Goal: Check status

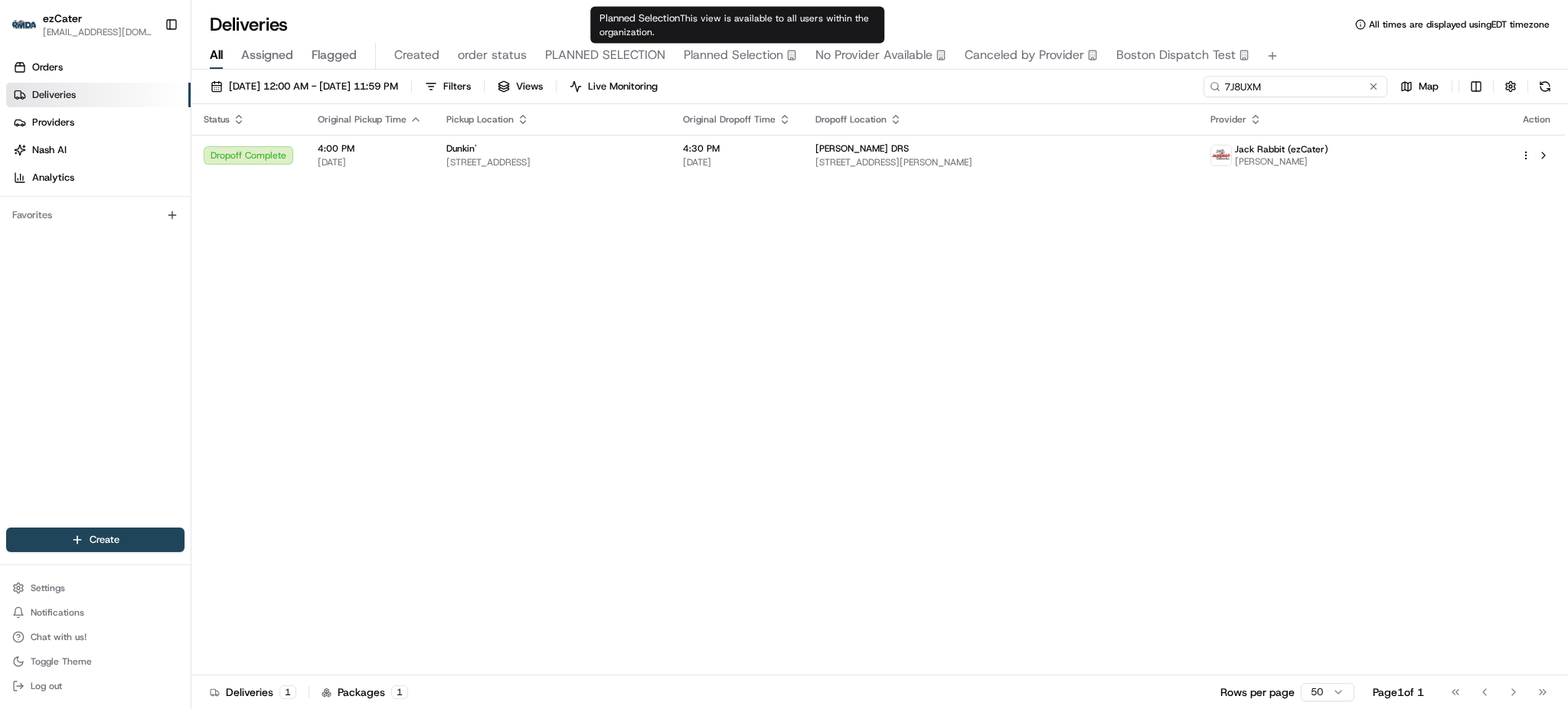
click at [1340, 78] on input "7J8UXM" at bounding box center [1295, 86] width 184 height 21
paste input "T7T-TJV"
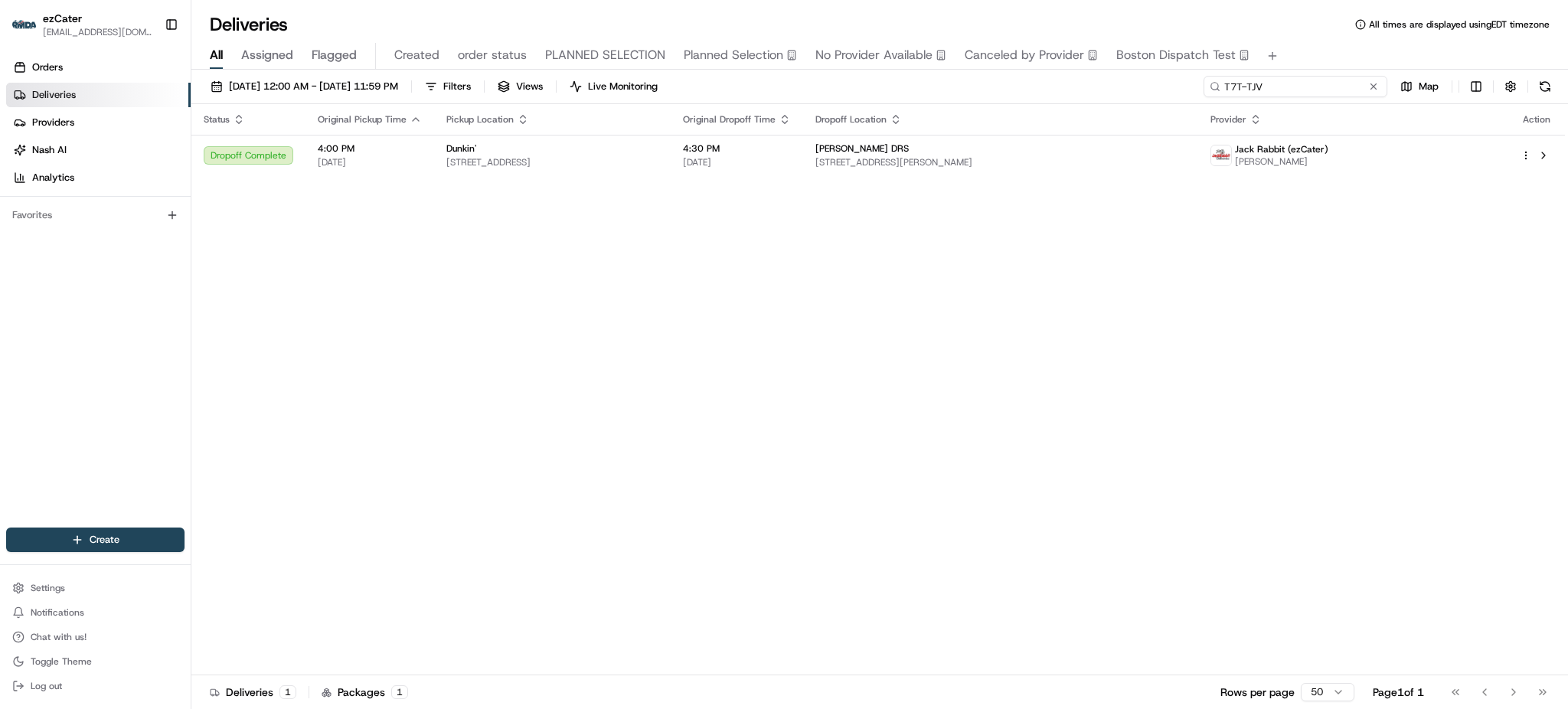
type input "T7T-TJV"
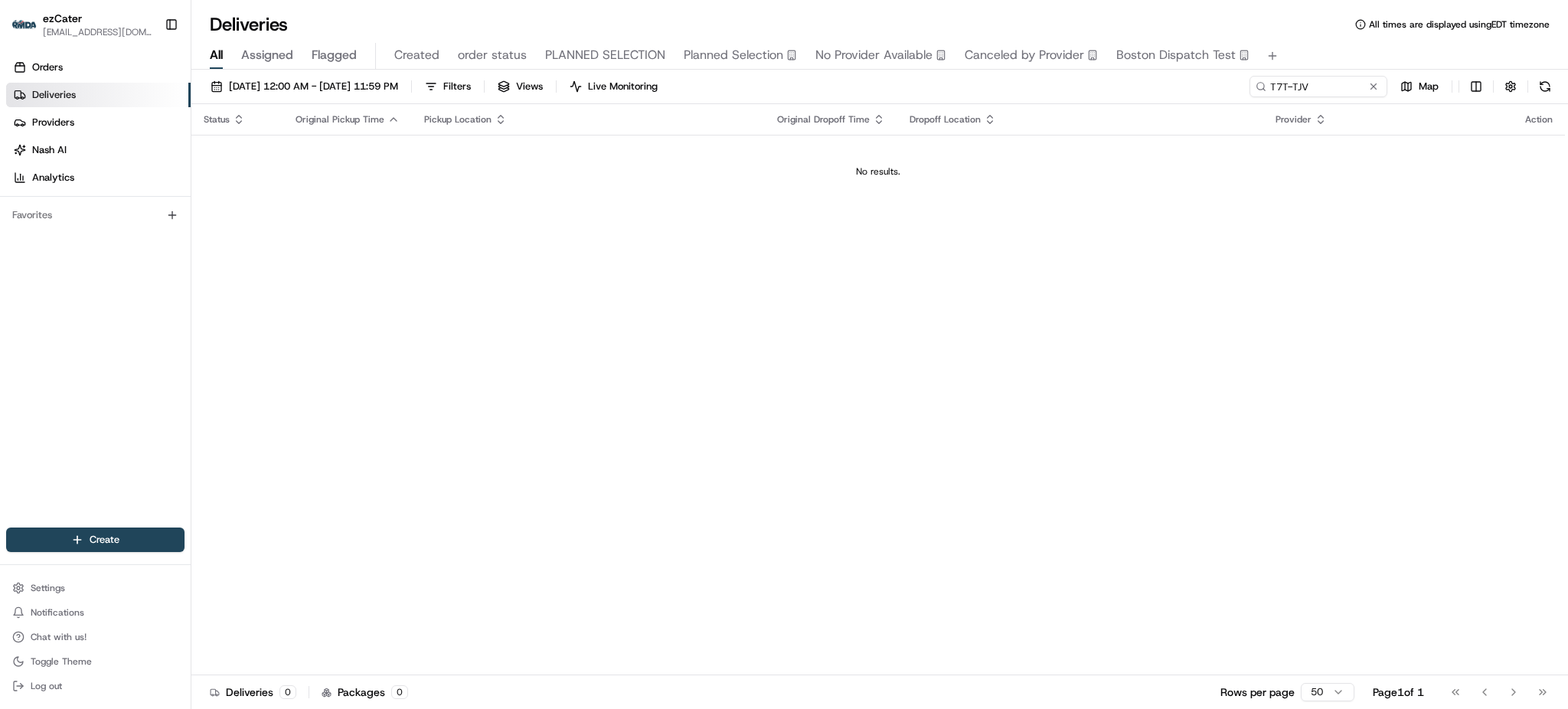
click at [1327, 239] on div "Status Original Pickup Time Pickup Location Original Dropoff Time Dropoff Locat…" at bounding box center [878, 390] width 1374 height 571
click at [1319, 82] on input "T7T-TJV" at bounding box center [1295, 86] width 184 height 21
click at [310, 96] on button "[DATE] 12:00 AM - [DATE] 11:59 PM" at bounding box center [304, 86] width 202 height 21
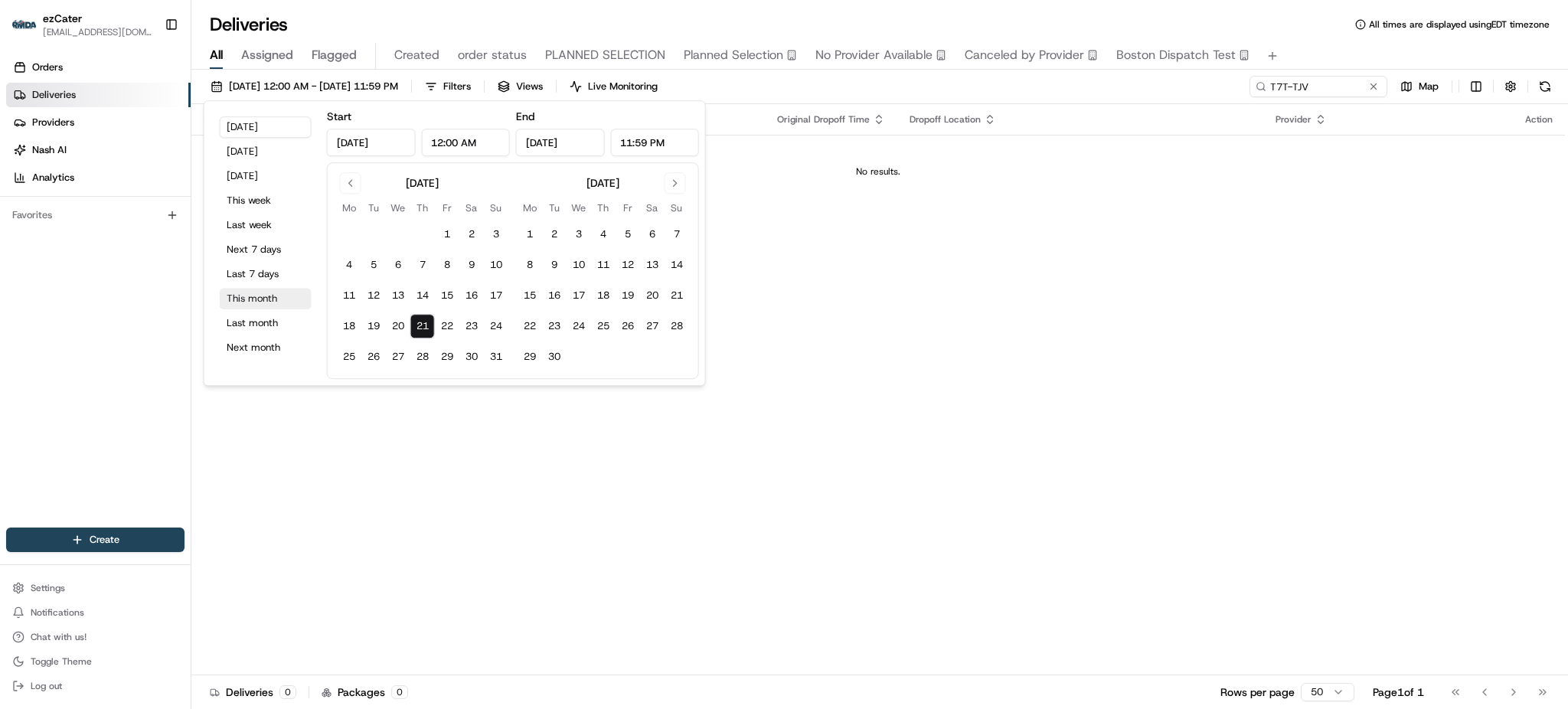
click at [274, 301] on button "This month" at bounding box center [265, 298] width 91 height 21
type input "Aug 1, 2025"
type input "Aug 31, 2025"
click at [71, 334] on div "Orders Deliveries Providers Nash AI Analytics Favorites" at bounding box center [95, 292] width 191 height 488
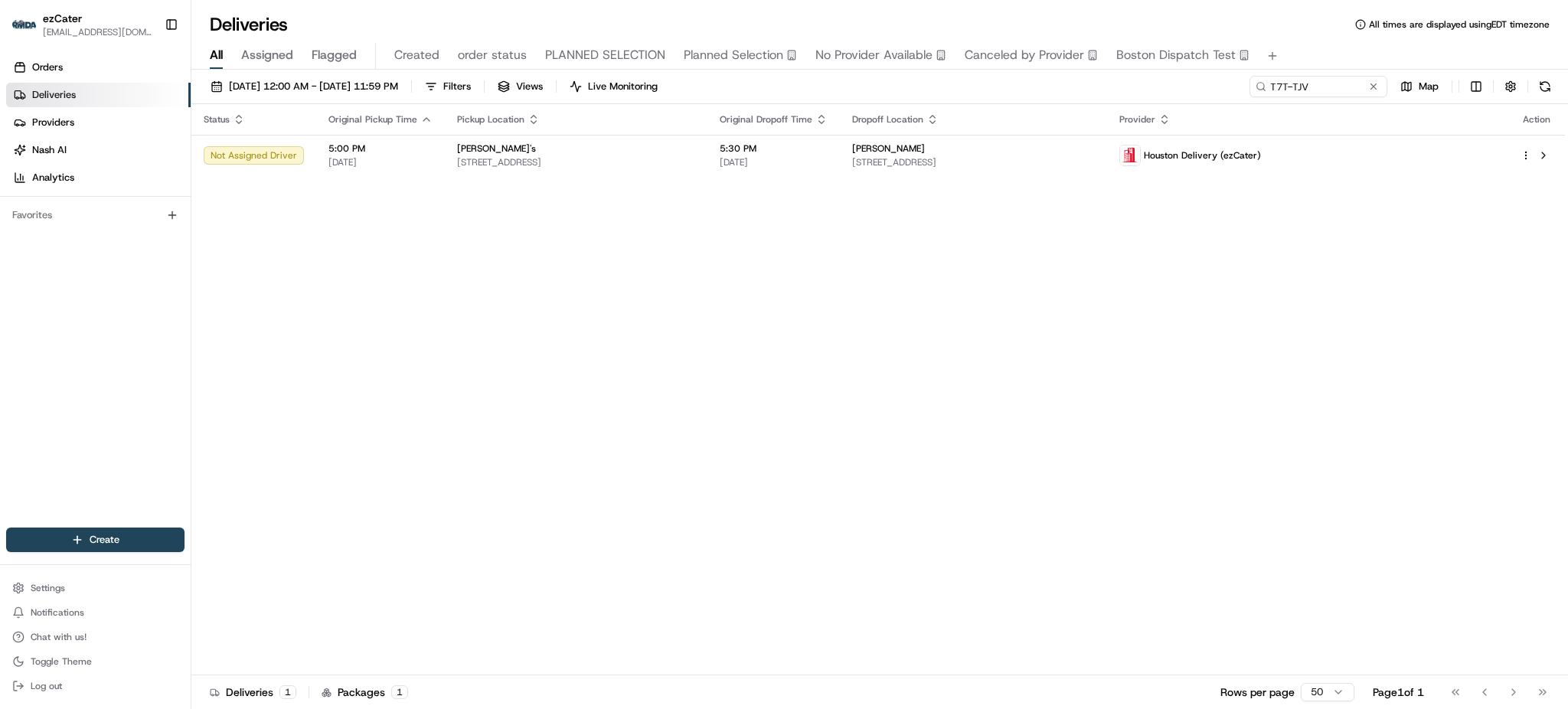
click at [1222, 375] on div "Status Original Pickup Time Pickup Location Original Dropoff Time Dropoff Locat…" at bounding box center [878, 390] width 1374 height 571
drag, startPoint x: 1347, startPoint y: 90, endPoint x: 1326, endPoint y: 64, distance: 33.4
click at [1347, 90] on input "T7T-TJV" at bounding box center [1295, 86] width 184 height 21
paste input "URR6UX"
click at [1300, 30] on div "Deliveries All times are displayed using EDT timezone" at bounding box center [880, 24] width 1376 height 25
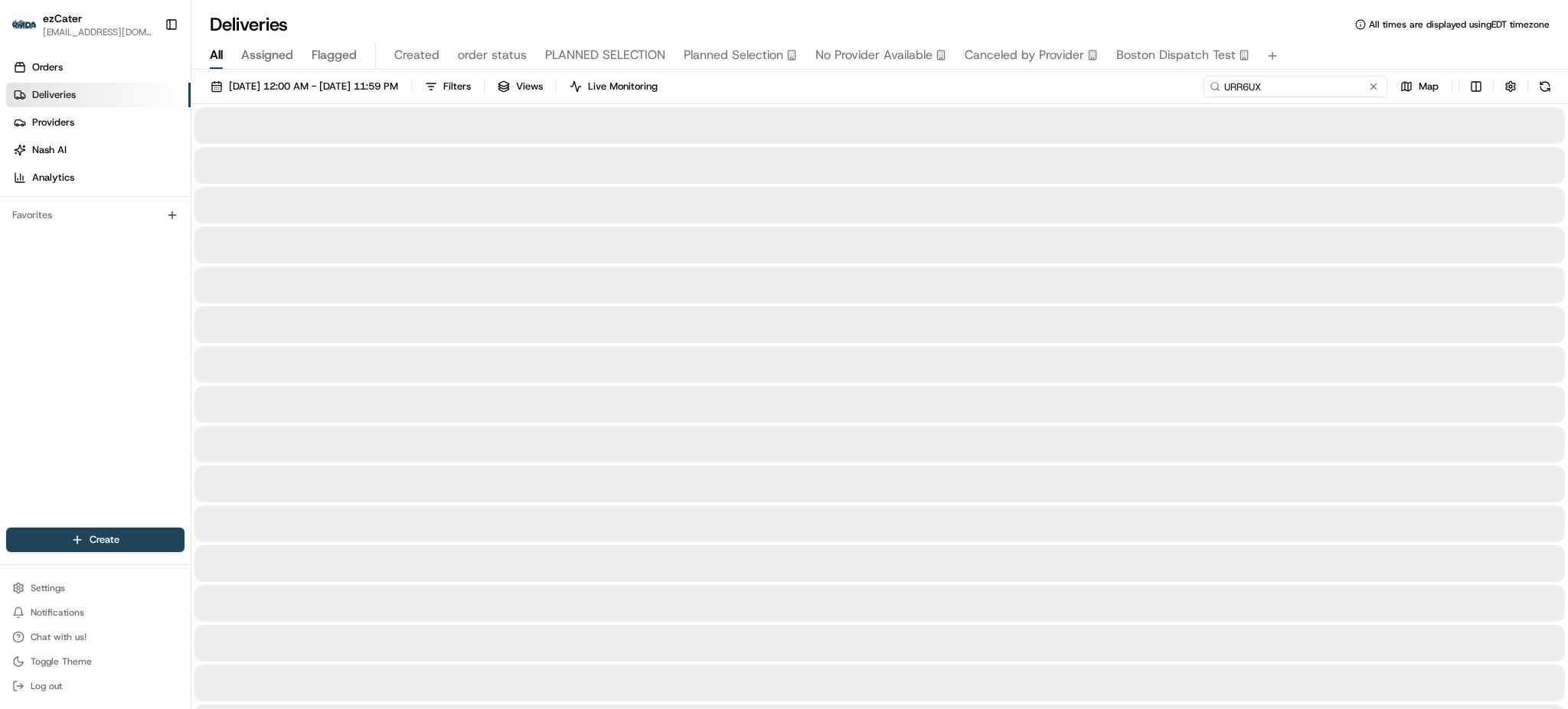
click at [1336, 91] on input "URR6UX" at bounding box center [1295, 86] width 184 height 21
click at [1303, 45] on div "All Assigned Flagged Created order status PLANNED SELECTION Planned Selection N…" at bounding box center [880, 56] width 1376 height 27
click at [1173, 98] on div "08/01/2025 12:00 AM - 08/31/2025 11:59 PM Filters Views Live Monitoring URR6UX …" at bounding box center [880, 90] width 1376 height 28
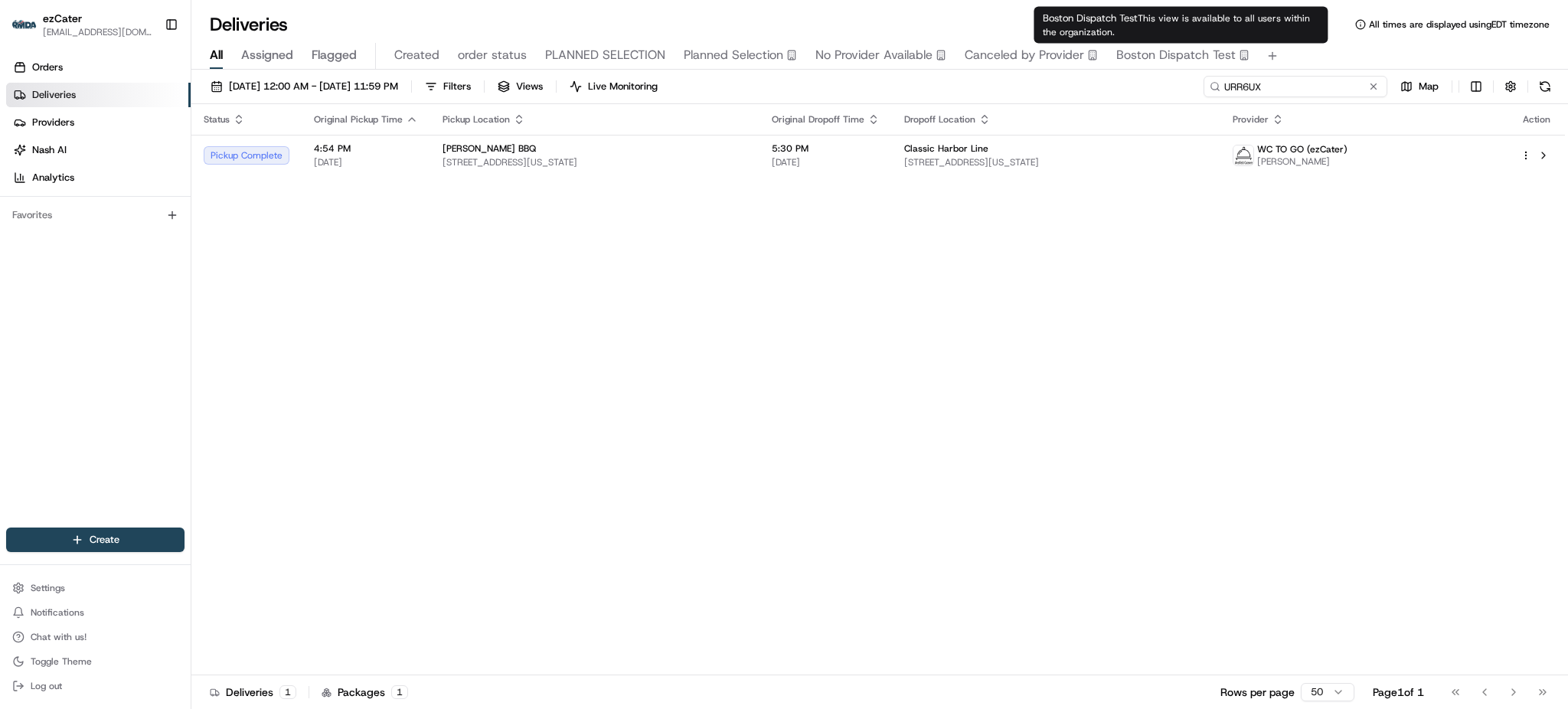
click at [1345, 84] on input "URR6UX" at bounding box center [1295, 86] width 184 height 21
paste input "29M584"
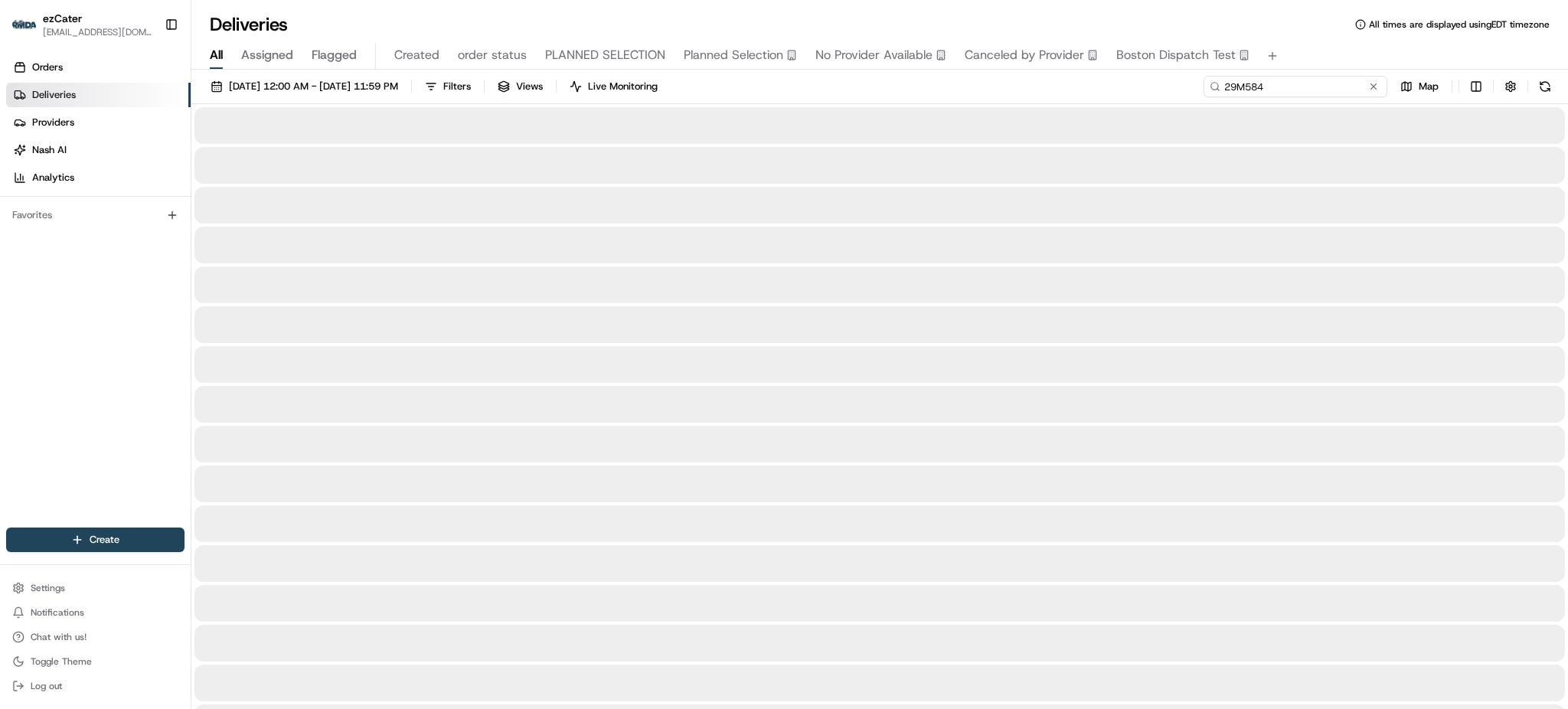
click at [1343, 84] on input "29M584" at bounding box center [1295, 86] width 184 height 21
type input "29M584"
click at [1333, 60] on div "All Assigned Flagged Created order status PLANNED SELECTION Planned Selection N…" at bounding box center [880, 56] width 1376 height 27
click at [1154, 92] on div "08/01/2025 12:00 AM - 08/31/2025 11:59 PM Filters Views Live Monitoring 29M584 …" at bounding box center [880, 90] width 1376 height 28
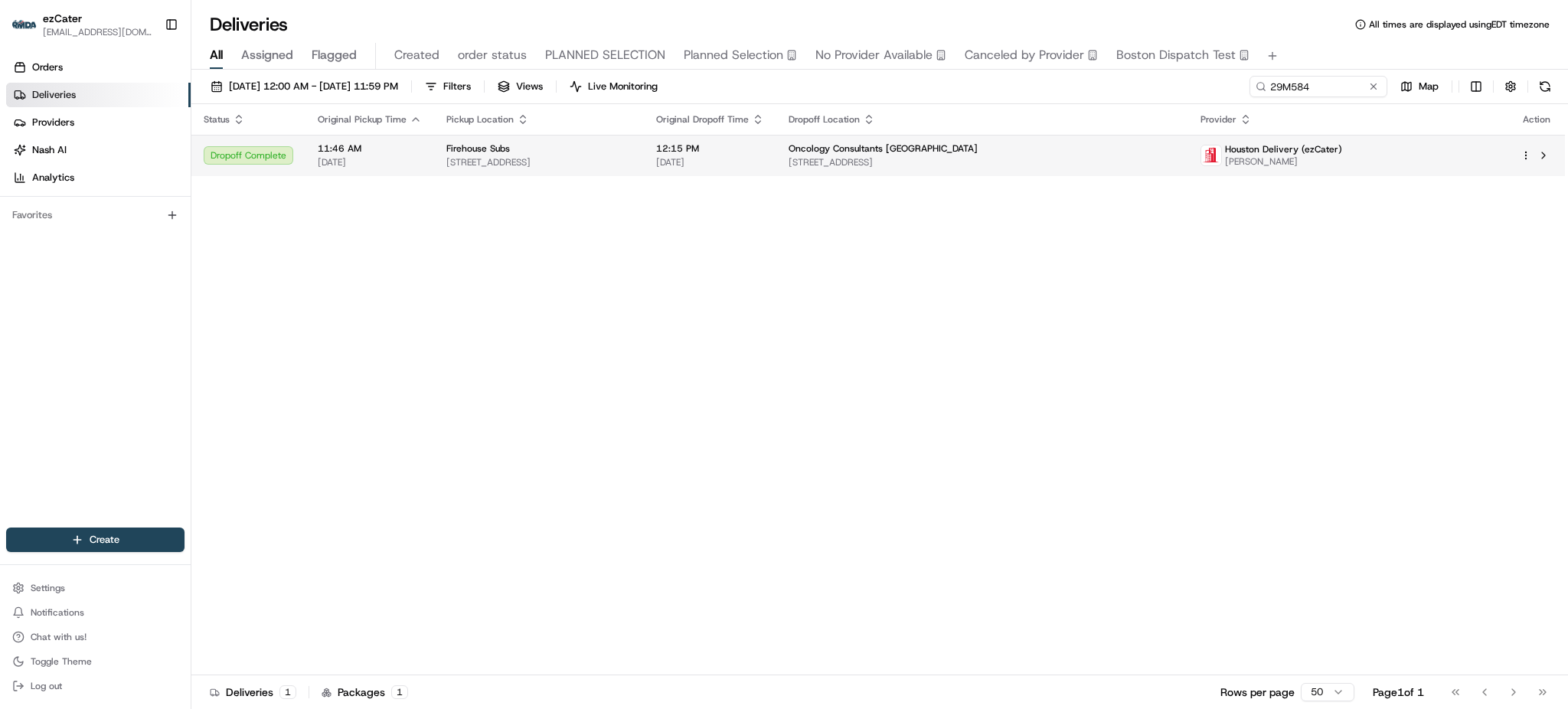
click at [978, 145] on span "Oncology Consultants [GEOGRAPHIC_DATA]" at bounding box center [883, 149] width 189 height 12
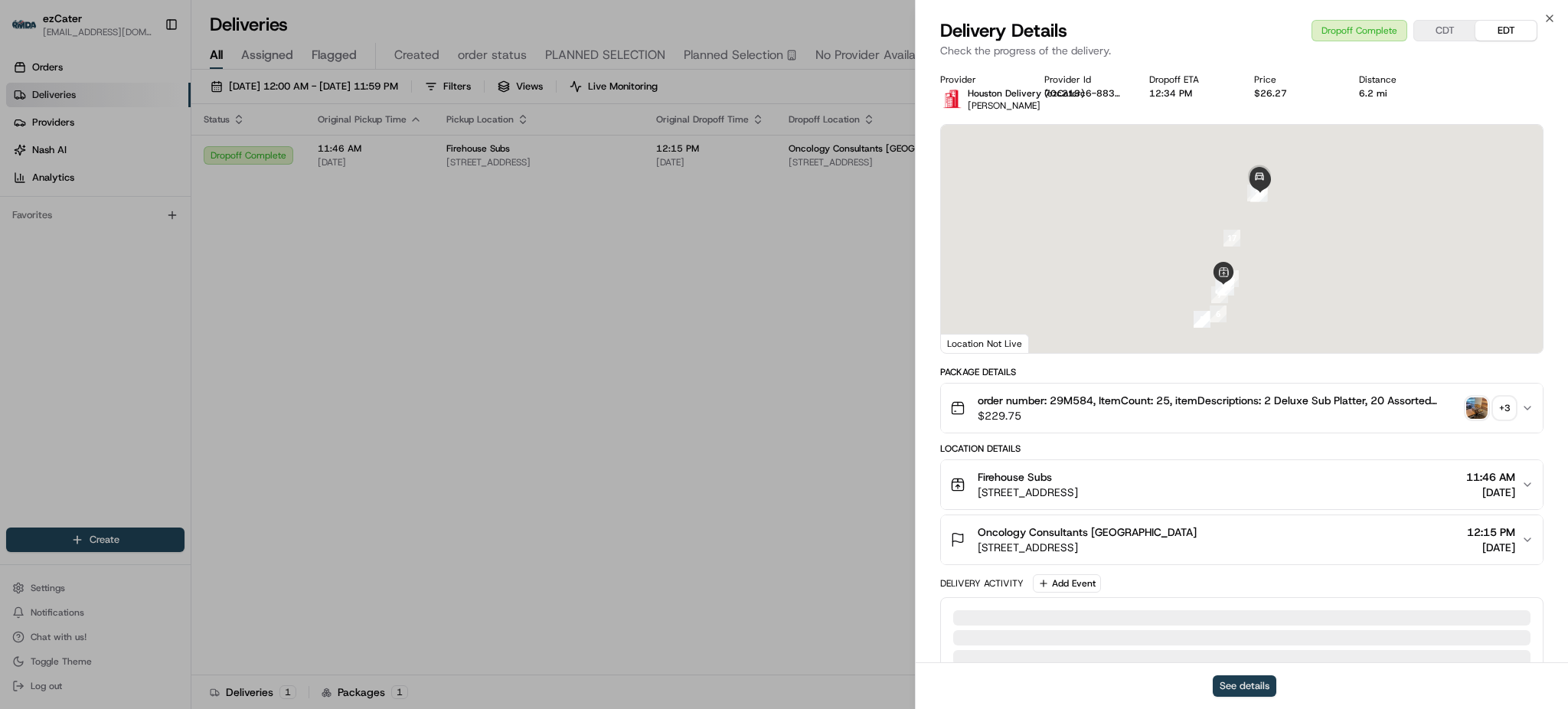
click at [1254, 682] on button "See details" at bounding box center [1245, 686] width 63 height 21
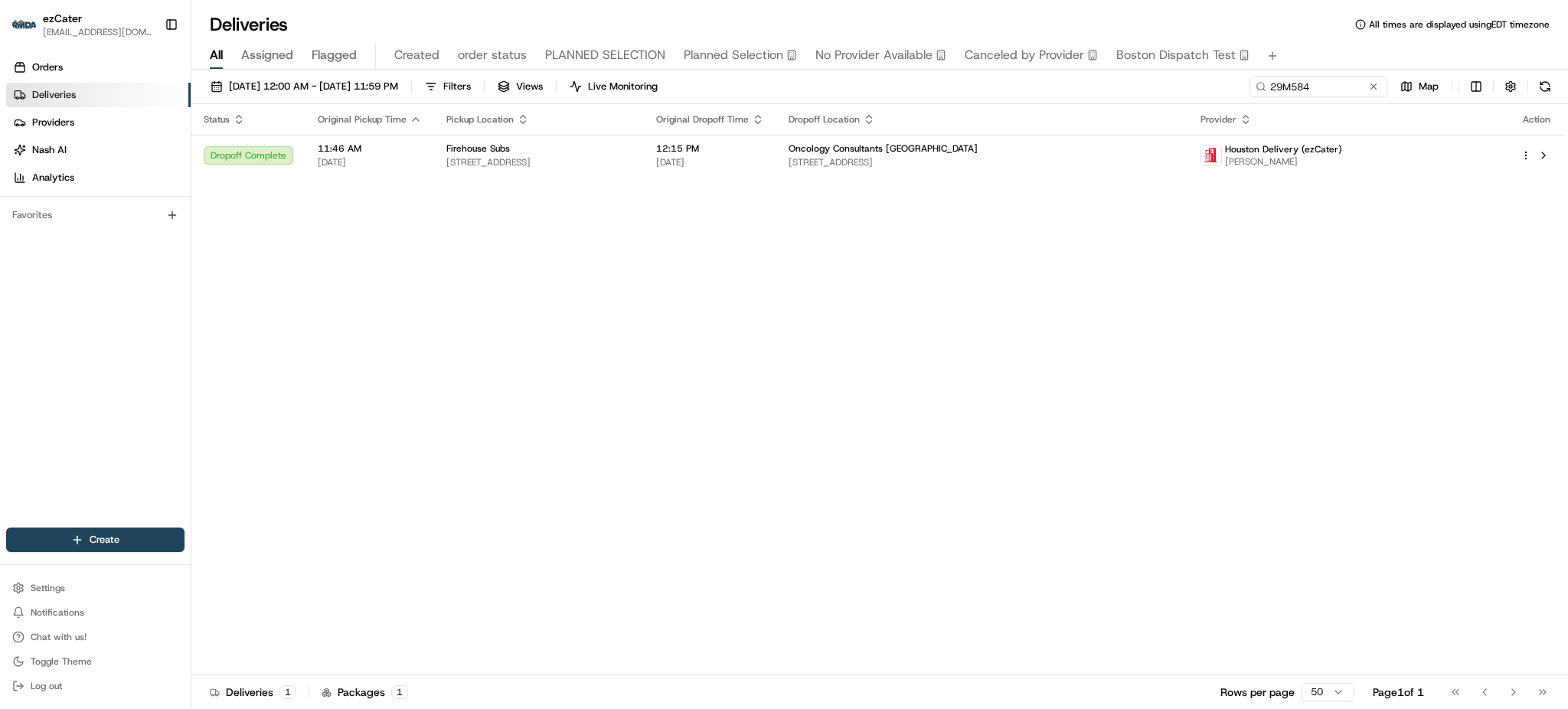
click at [1058, 310] on div "Status Original Pickup Time Pickup Location Original Dropoff Time Dropoff Locat…" at bounding box center [878, 390] width 1374 height 571
click at [601, 151] on div "Firehouse Subs" at bounding box center [539, 149] width 186 height 12
click at [1052, 204] on div "Status Original Pickup Time Pickup Location Original Dropoff Time Dropoff Locat…" at bounding box center [878, 390] width 1374 height 571
click at [978, 143] on span "Oncology Consultants [GEOGRAPHIC_DATA]" at bounding box center [883, 149] width 189 height 12
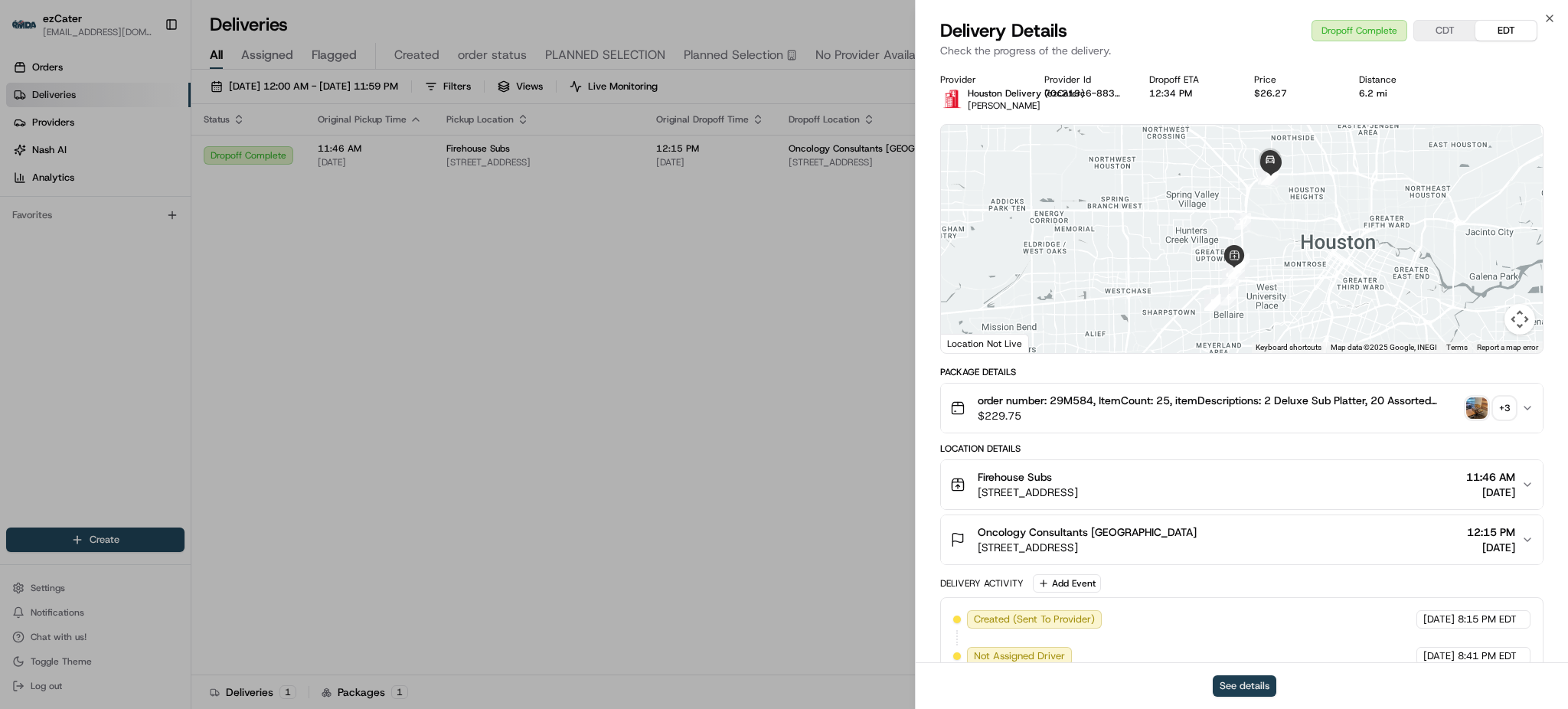
click at [1263, 686] on button "See details" at bounding box center [1245, 686] width 63 height 21
click at [558, 400] on div "Status Original Pickup Time Pickup Location Original Dropoff Time Dropoff Locat…" at bounding box center [878, 390] width 1374 height 571
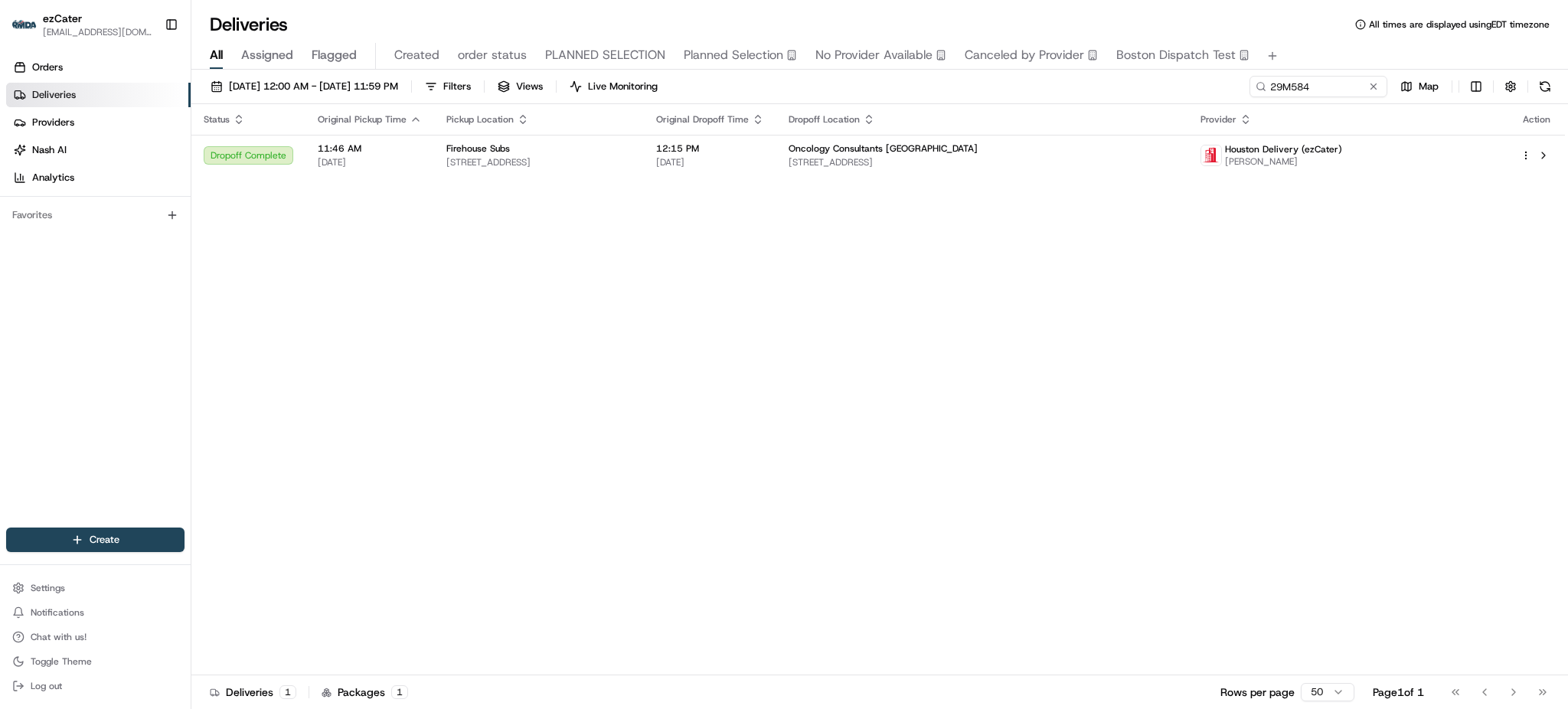
click at [1061, 246] on div "Status Original Pickup Time Pickup Location Original Dropoff Time Dropoff Locat…" at bounding box center [878, 390] width 1374 height 571
click at [373, 541] on div "Status Original Pickup Time Pickup Location Original Dropoff Time Dropoff Locat…" at bounding box center [878, 390] width 1374 height 571
drag, startPoint x: 1413, startPoint y: 319, endPoint x: 1405, endPoint y: 320, distance: 8.1
click at [1414, 320] on div "Status Original Pickup Time Pickup Location Original Dropoff Time Dropoff Locat…" at bounding box center [878, 390] width 1374 height 571
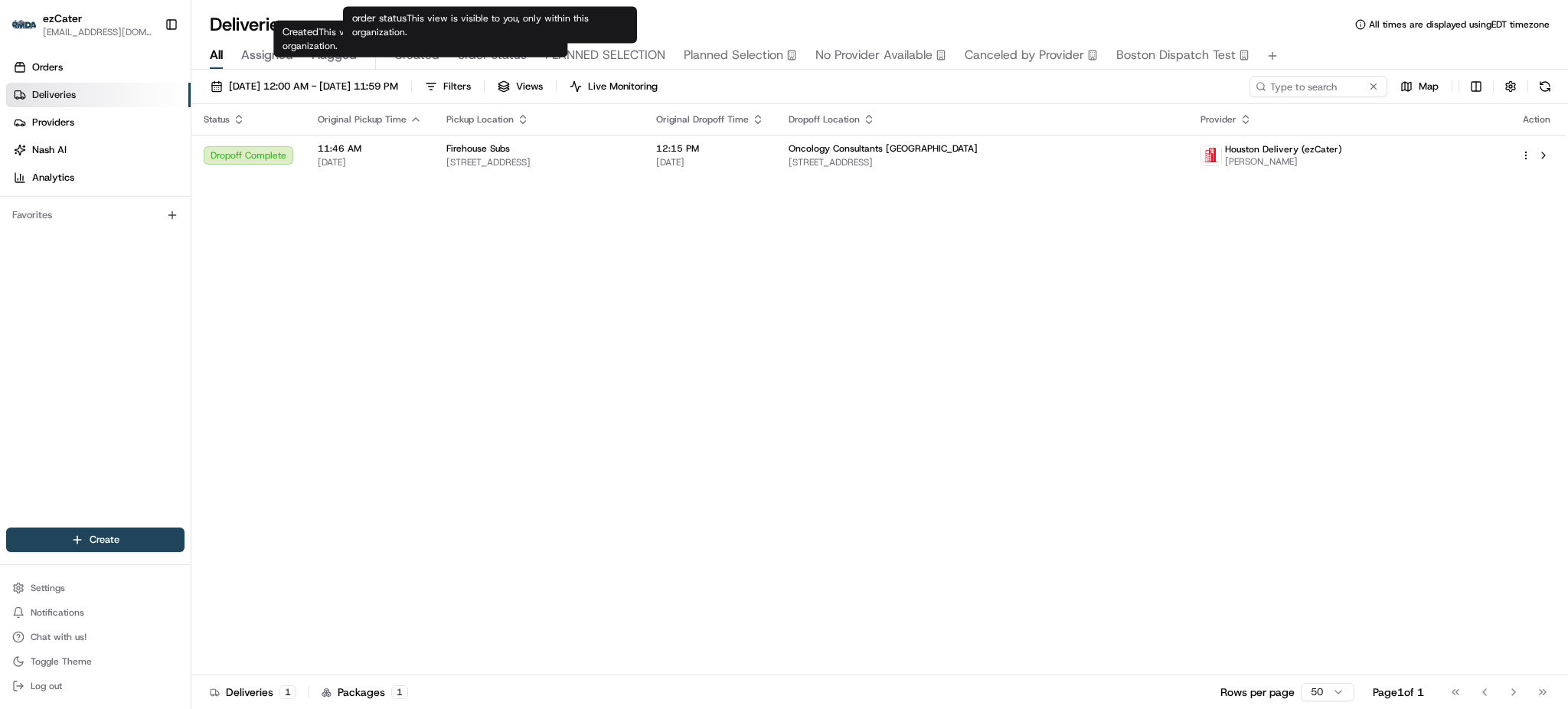
click at [472, 55] on span "order status" at bounding box center [492, 55] width 69 height 18
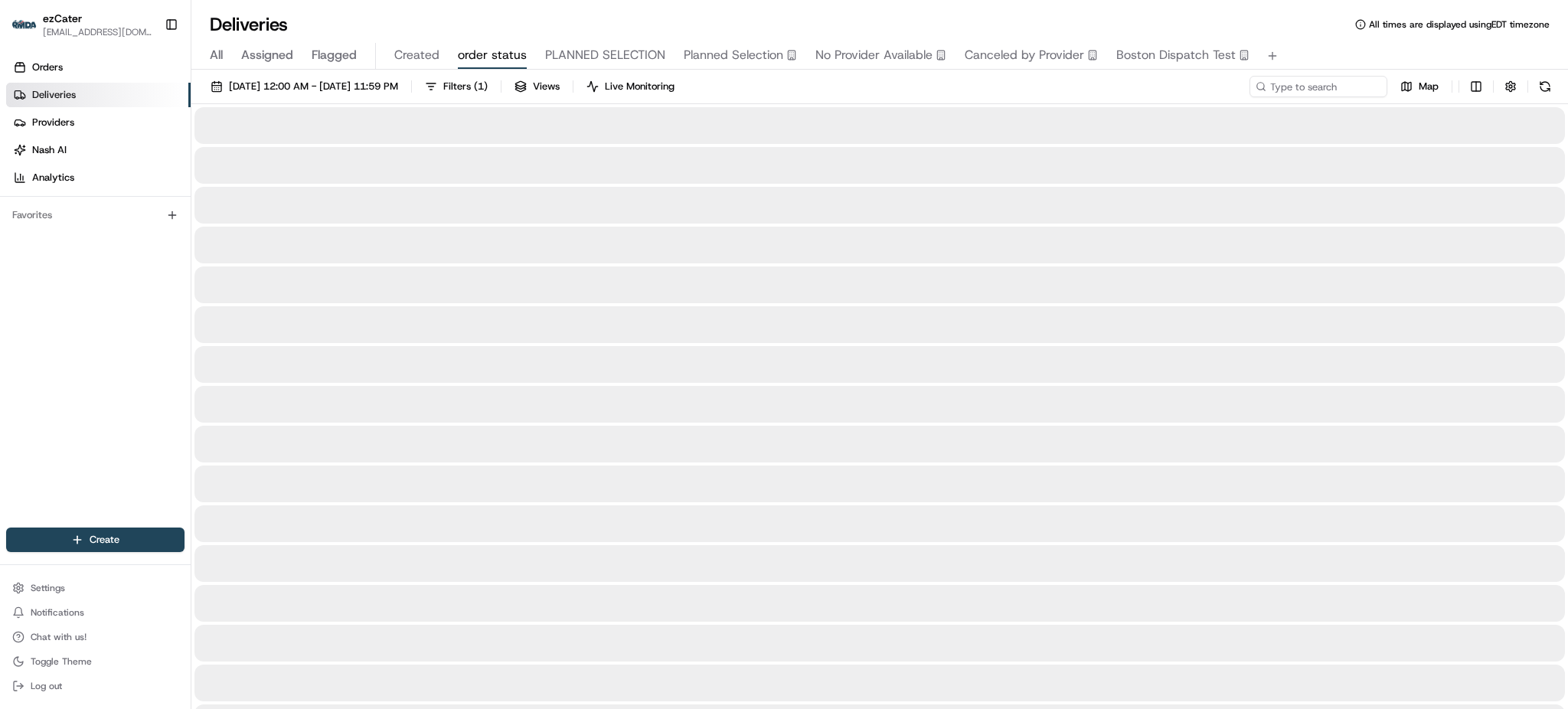
click at [953, 89] on div "08/21/2025 12:00 AM - 08/21/2025 11:59 PM Filters ( 1 ) Views Live Monitoring M…" at bounding box center [880, 90] width 1376 height 28
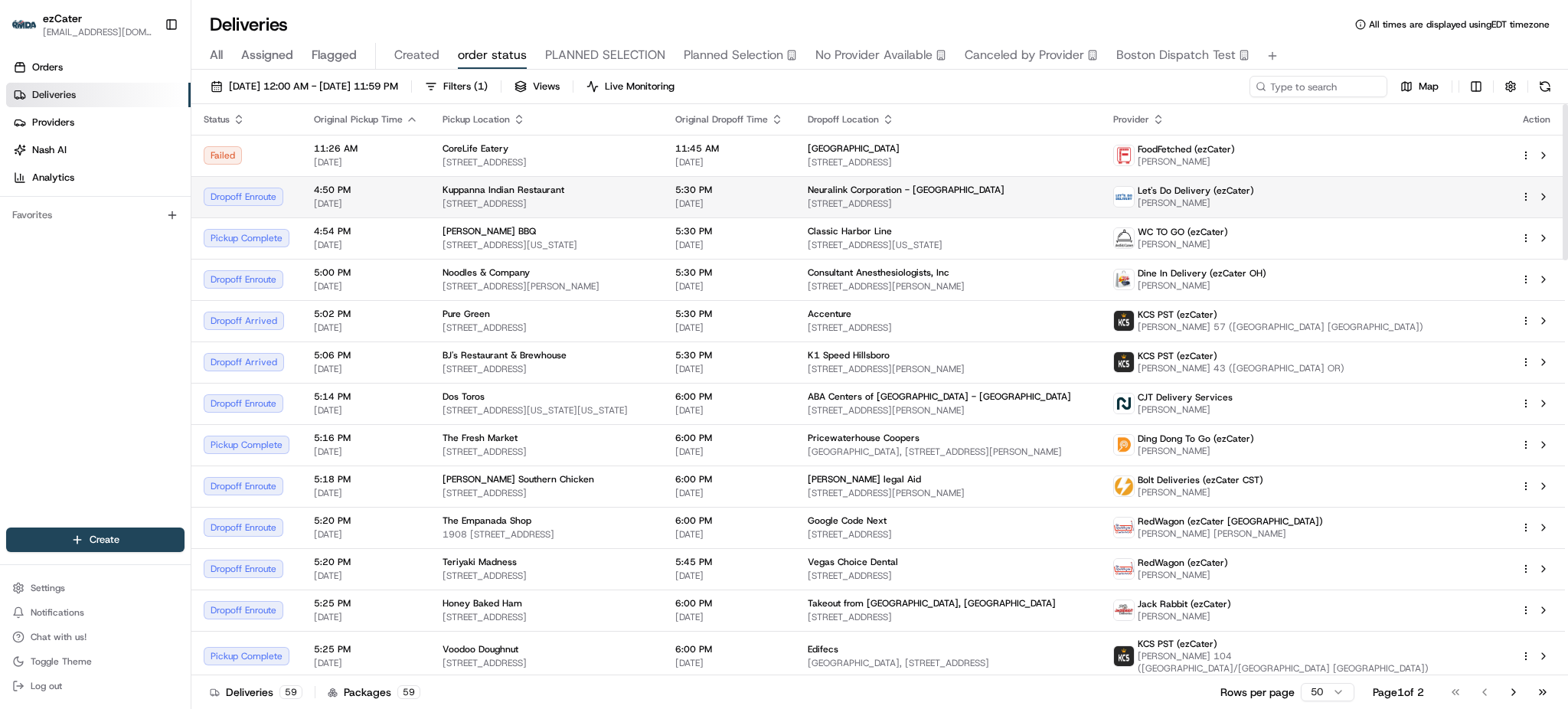
click at [741, 207] on td "5:30 PM 08/21/2025" at bounding box center [729, 197] width 133 height 41
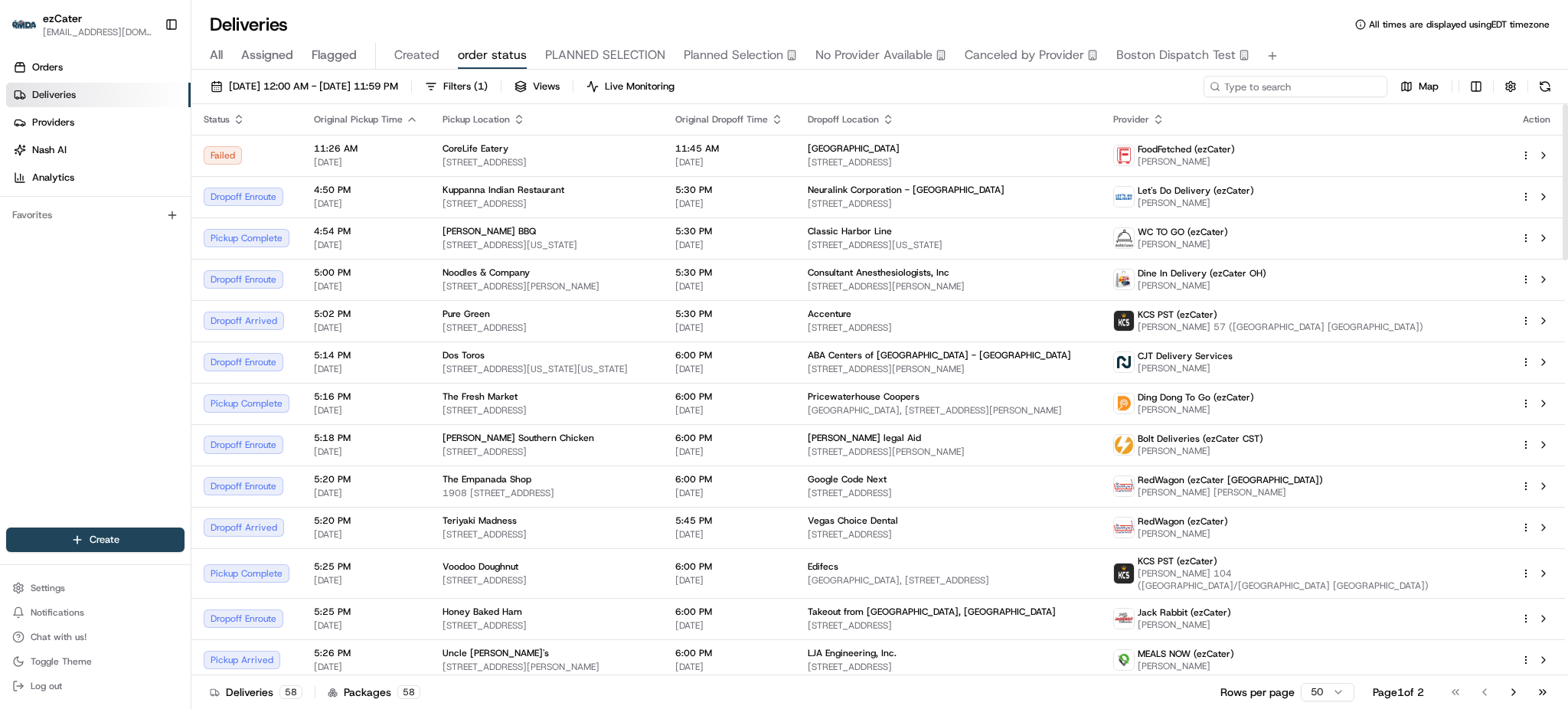
click at [1339, 85] on input at bounding box center [1295, 86] width 184 height 21
paste input "22M1VV"
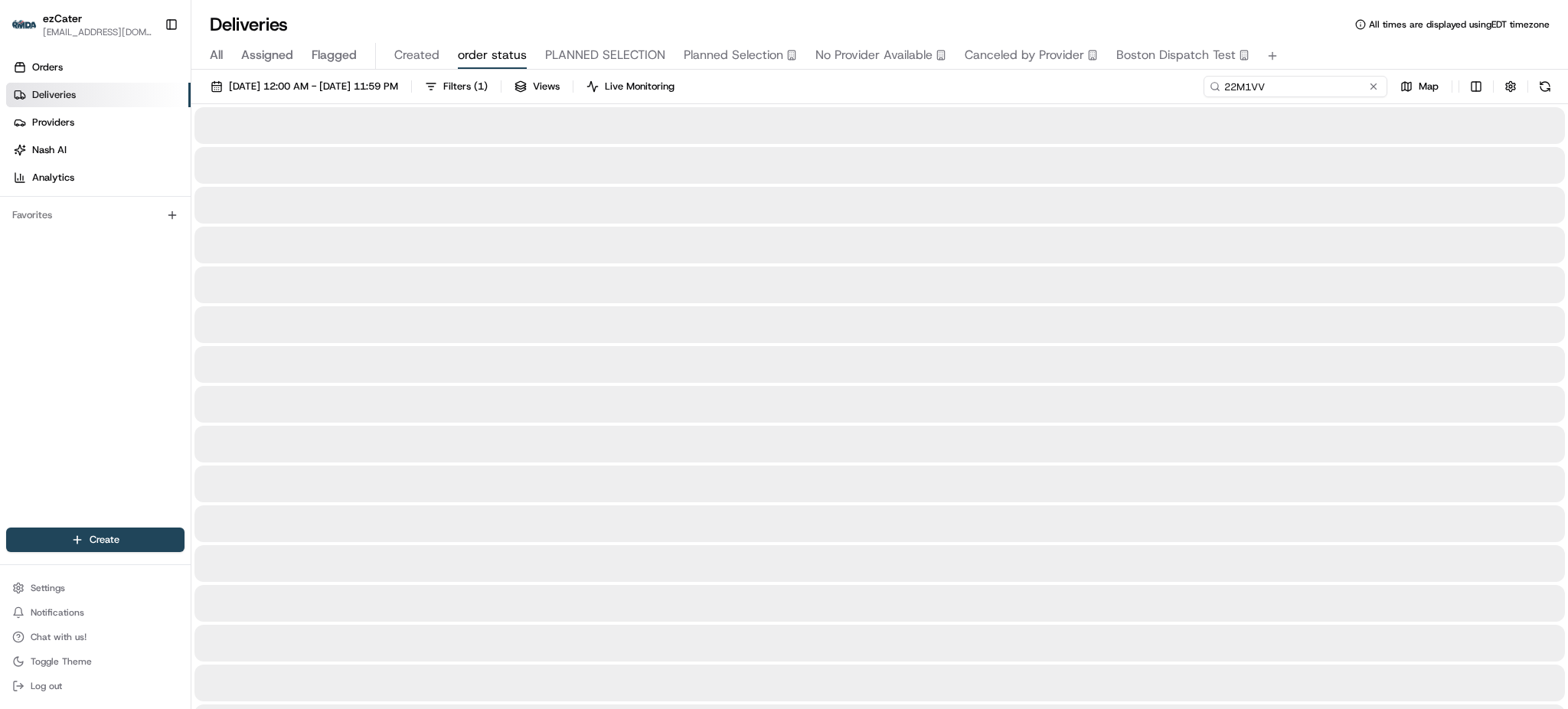
type input "22M1VV"
click at [1317, 56] on div "All Assigned Flagged Created order status PLANNED SELECTION Planned Selection N…" at bounding box center [880, 56] width 1376 height 27
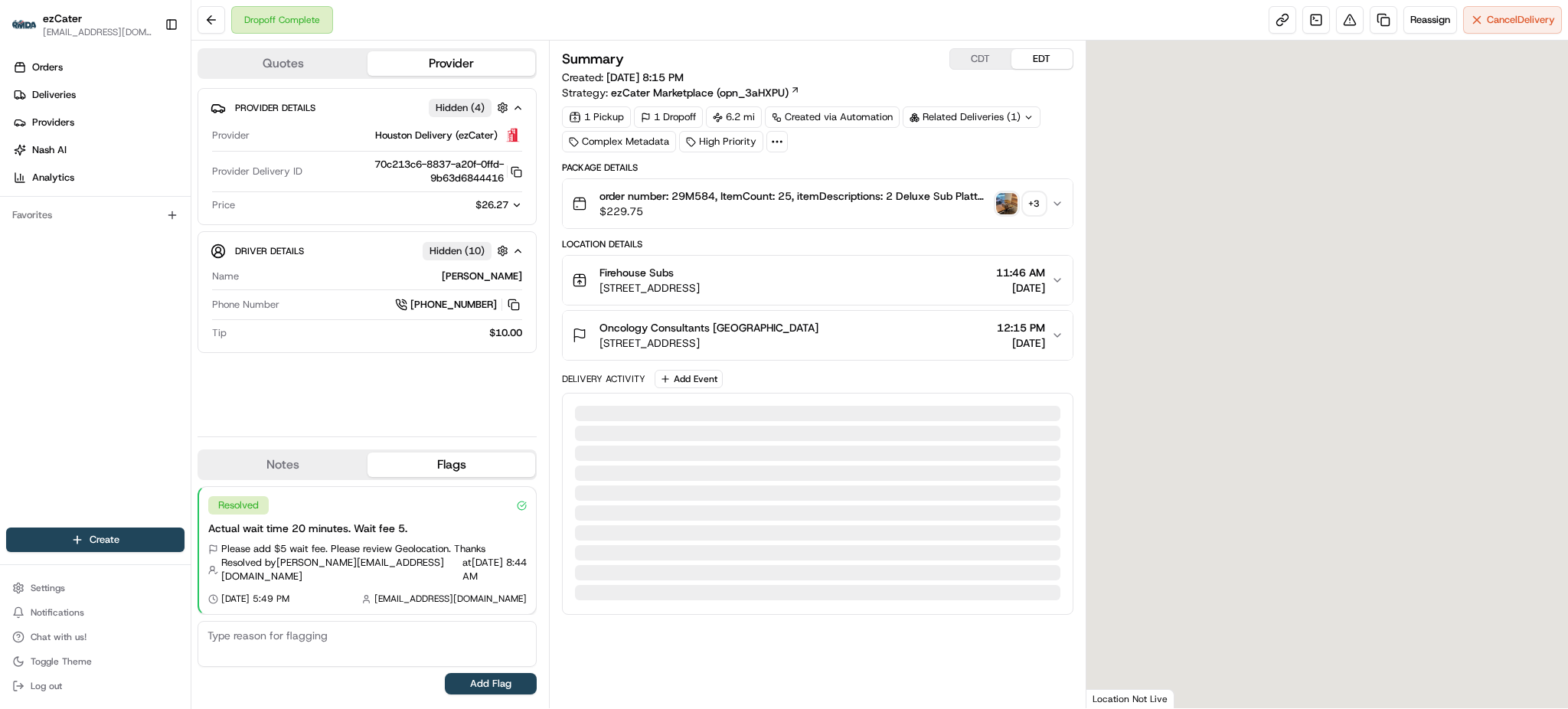
click at [515, 205] on icon "button" at bounding box center [516, 205] width 11 height 11
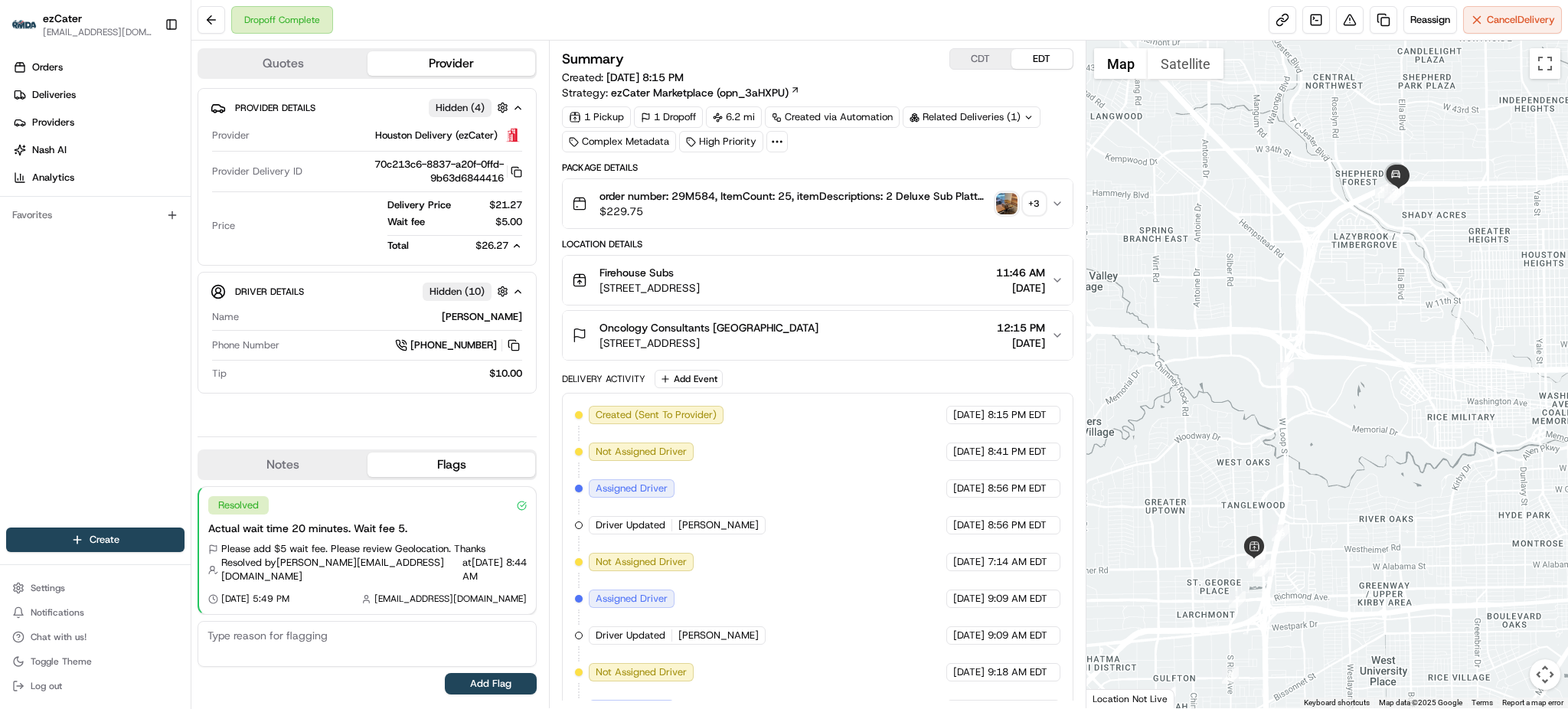
click at [1059, 164] on div "Package Details" at bounding box center [816, 168] width 510 height 12
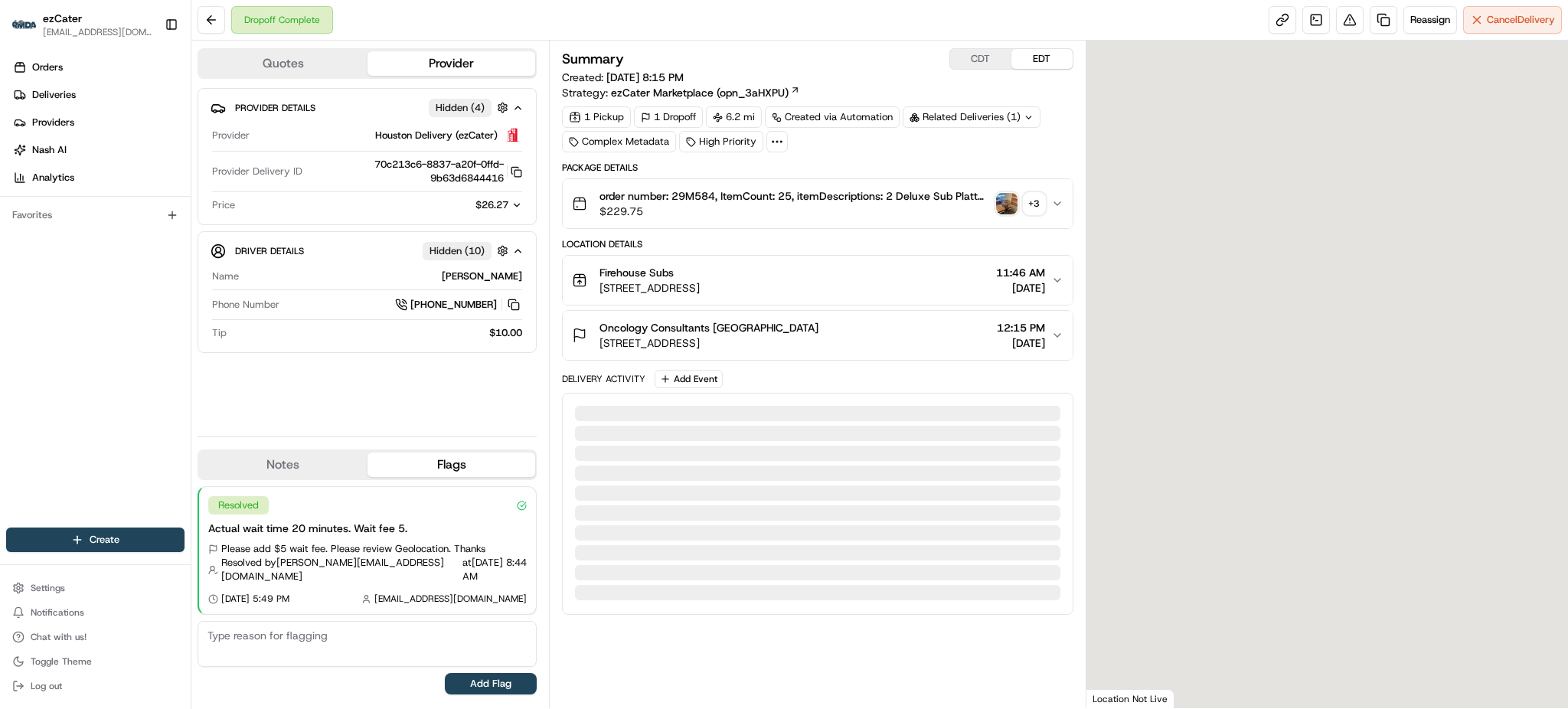
click at [517, 208] on icon "button" at bounding box center [516, 205] width 11 height 11
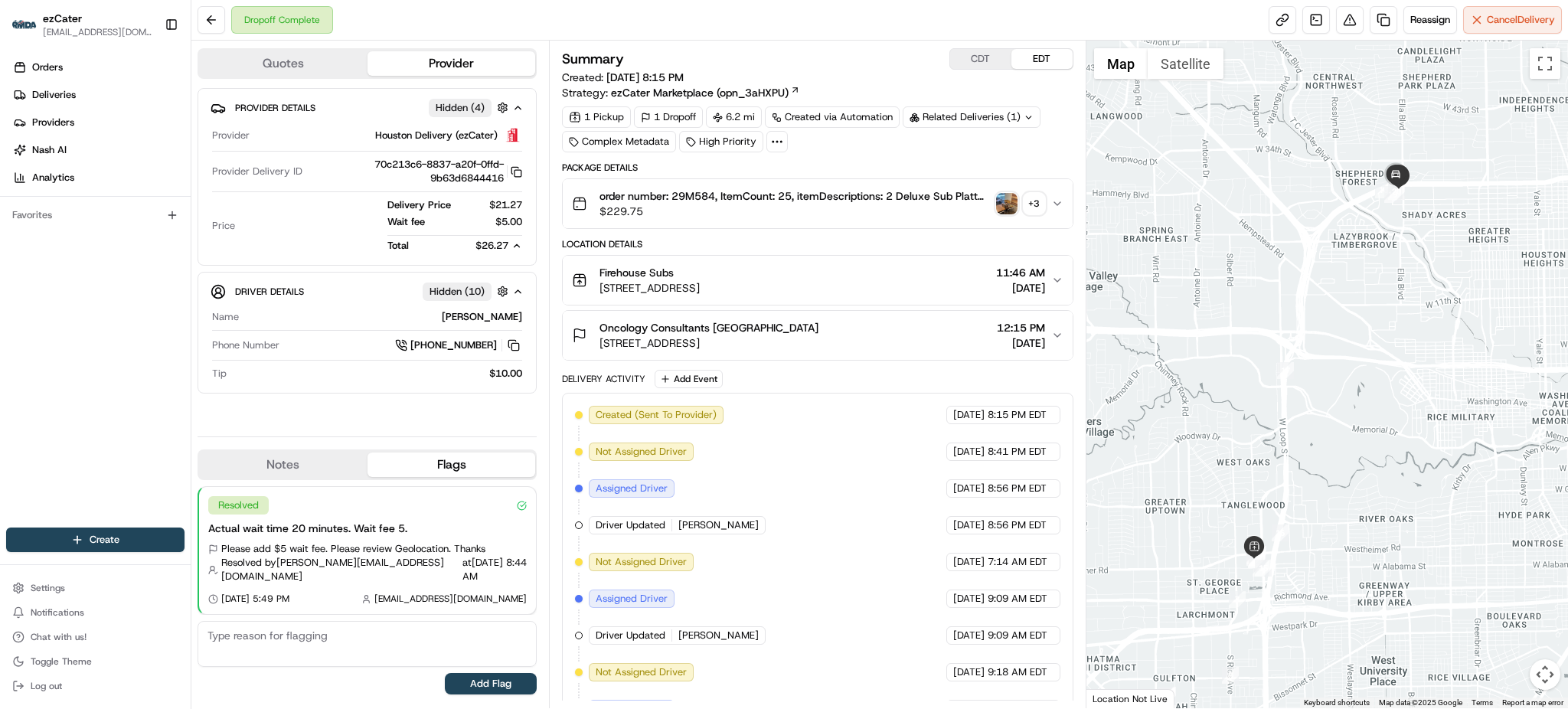
click at [1009, 185] on button "order number: 29M584, ItemCount: 25, itemDescriptions: 2 Deluxe Sub Platter, 20…" at bounding box center [817, 204] width 510 height 49
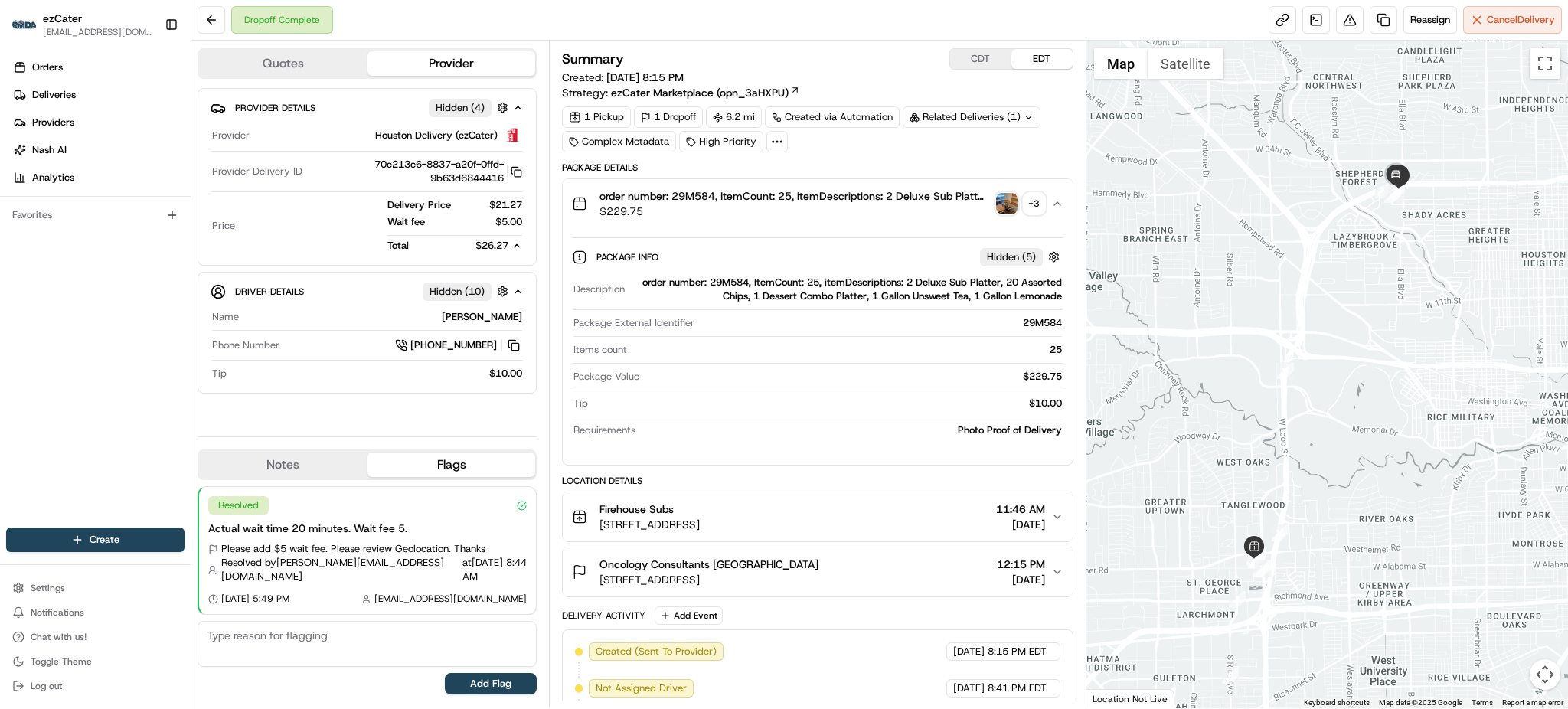
click at [1009, 189] on div "order number: 29M584, ItemCount: 25, itemDescriptions: 2 Deluxe Sub Platter, 20…" at bounding box center [811, 204] width 479 height 31
